Goal: Information Seeking & Learning: Learn about a topic

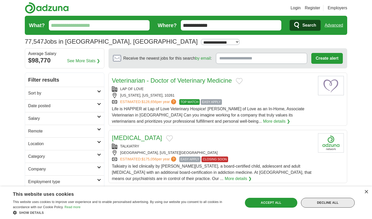
click at [324, 203] on div "Decline all" at bounding box center [328, 203] width 54 height 10
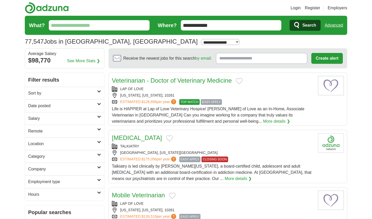
click at [86, 135] on link "Remote" at bounding box center [64, 131] width 79 height 13
click at [84, 145] on h2 "Location" at bounding box center [62, 144] width 69 height 6
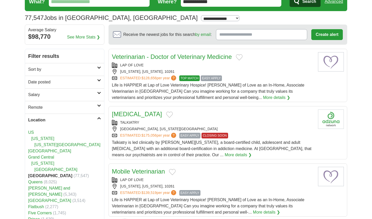
scroll to position [32, 0]
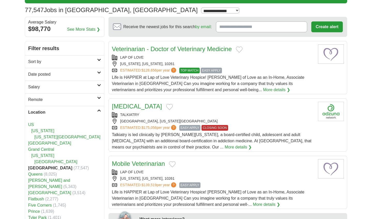
click at [85, 110] on h2 "Location" at bounding box center [62, 112] width 69 height 6
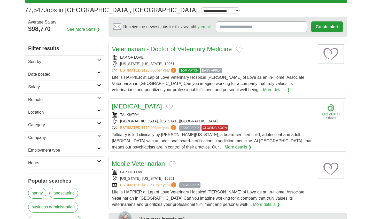
click at [84, 74] on h2 "Date posted" at bounding box center [62, 74] width 69 height 6
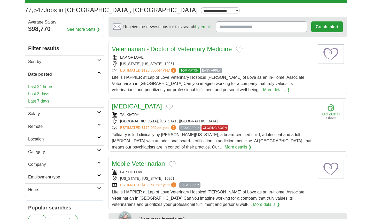
click at [47, 99] on link "Last 7 days" at bounding box center [64, 101] width 73 height 6
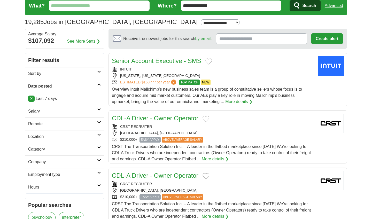
scroll to position [33, 0]
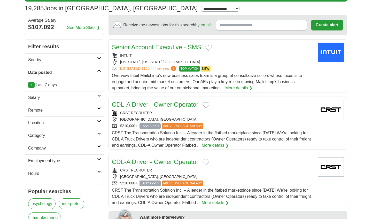
click at [59, 125] on h2 "Location" at bounding box center [62, 123] width 69 height 6
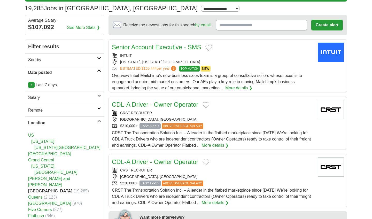
click at [60, 117] on link "Location" at bounding box center [64, 123] width 79 height 13
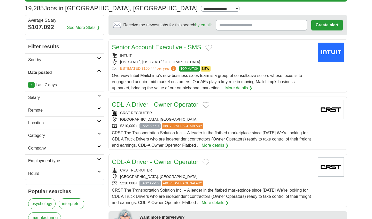
click at [68, 148] on h2 "Company" at bounding box center [62, 148] width 69 height 6
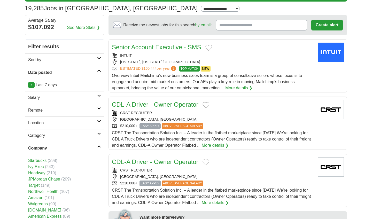
click at [68, 148] on h2 "Company" at bounding box center [62, 148] width 69 height 6
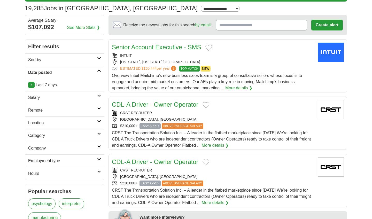
click at [66, 162] on h2 "Employment type" at bounding box center [62, 161] width 69 height 6
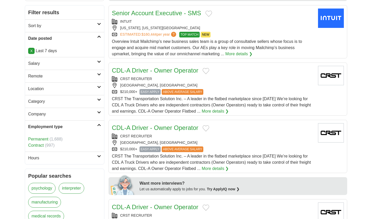
scroll to position [70, 0]
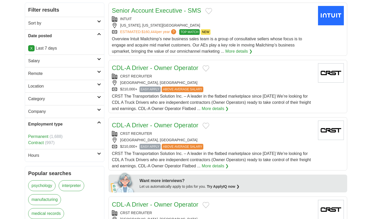
click at [76, 122] on h2 "Employment type" at bounding box center [62, 124] width 69 height 6
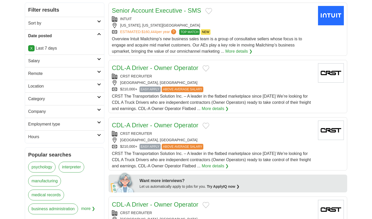
click at [76, 137] on h2 "Hours" at bounding box center [62, 137] width 69 height 6
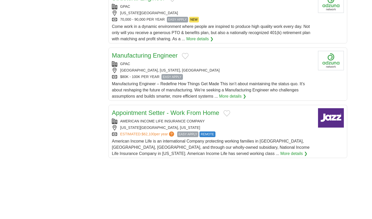
scroll to position [532, 0]
click at [236, 135] on div "ESTIMATED: $62,100 per year ? EASY APPLY REMOTE" at bounding box center [213, 134] width 202 height 6
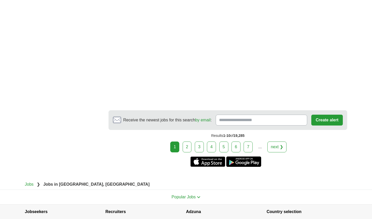
scroll to position [874, 0]
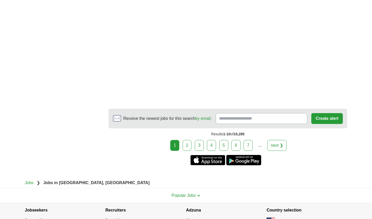
click at [190, 145] on link "2" at bounding box center [187, 145] width 9 height 11
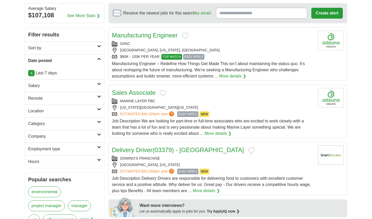
scroll to position [46, 0]
click at [85, 86] on h2 "Salary" at bounding box center [62, 85] width 69 height 6
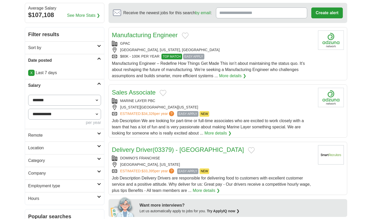
select select "*****"
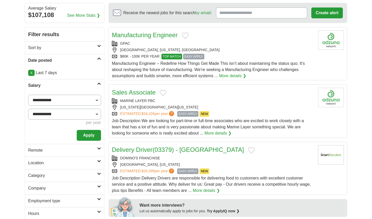
click at [91, 140] on button "Apply" at bounding box center [89, 135] width 24 height 11
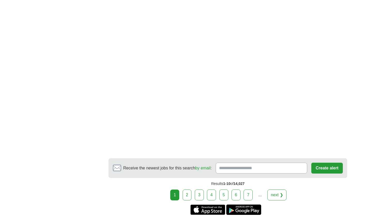
scroll to position [837, 0]
click at [187, 190] on link "2" at bounding box center [187, 195] width 9 height 11
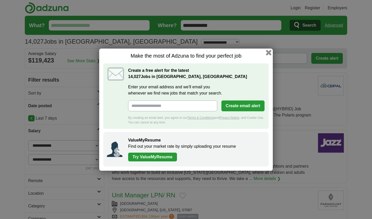
click at [268, 54] on button "button" at bounding box center [269, 53] width 6 height 6
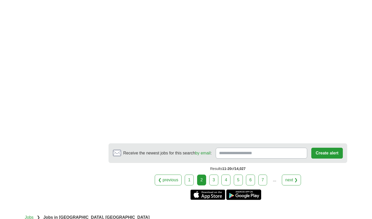
scroll to position [869, 0]
